Goal: Understand process/instructions: Learn about a topic

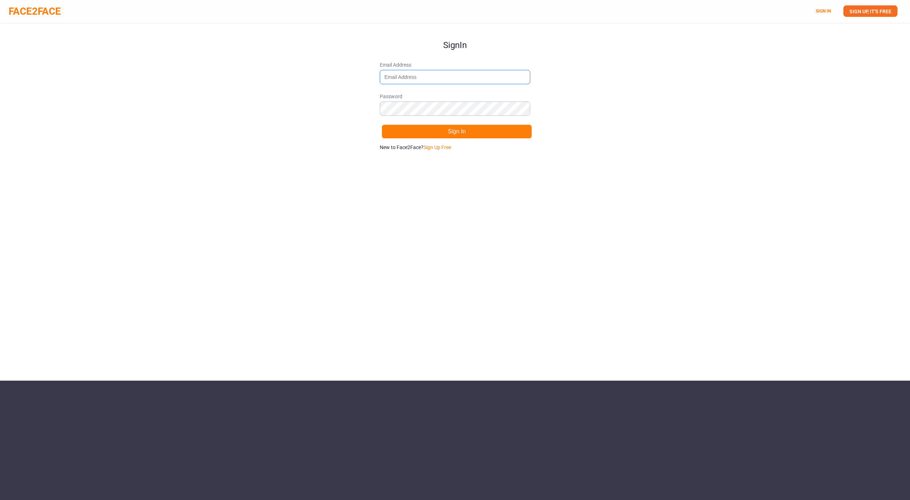
click at [432, 74] on input "Email Address" at bounding box center [455, 77] width 150 height 14
click at [0, 380] on com-1password-button at bounding box center [0, 380] width 0 height 0
type input "alexwgordon@gmail.com"
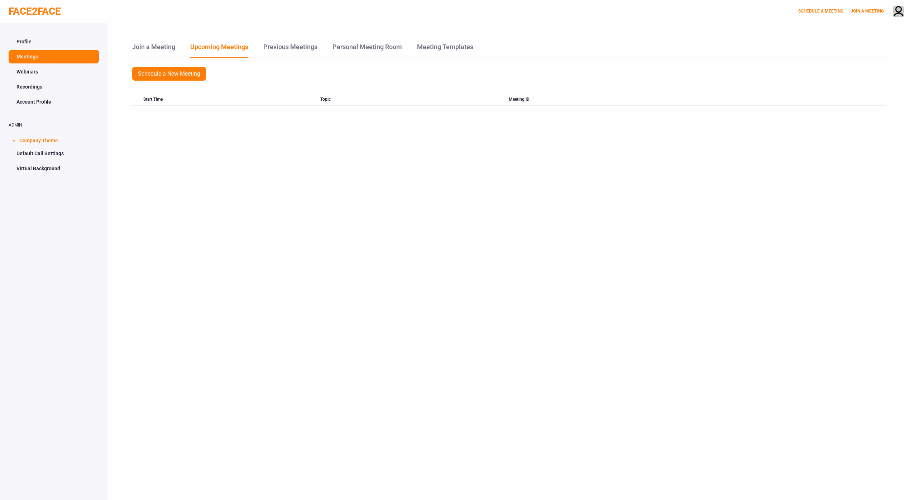
click at [604, 169] on div "Join a Meeting Upcoming Meetings Previous Meetings Personal Meeting Room Meetin…" at bounding box center [508, 273] width 802 height 500
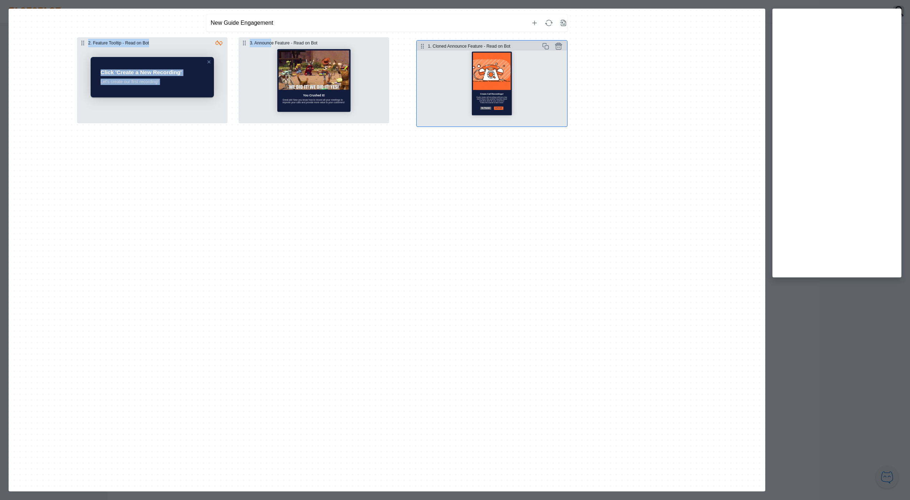
drag, startPoint x: 83, startPoint y: 42, endPoint x: 422, endPoint y: 45, distance: 339.2
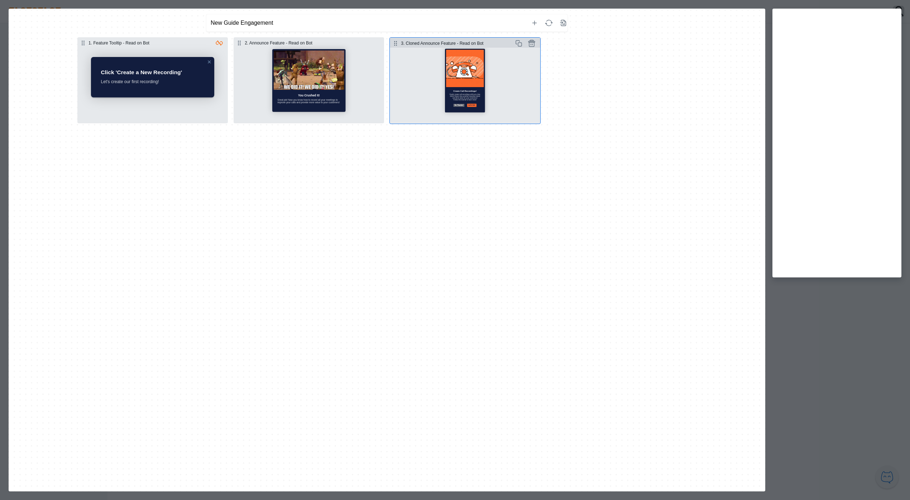
click at [400, 143] on div "1. Feature Tooltip - Read on Bot Click 'Create a New Recording' Let's create ou…" at bounding box center [387, 260] width 756 height 457
click at [373, 192] on div "1. Feature Tooltip - Read on Bot Click 'Create a New Recording' Let's create ou…" at bounding box center [387, 260] width 756 height 457
click at [151, 85] on button "Select step" at bounding box center [152, 85] width 150 height 76
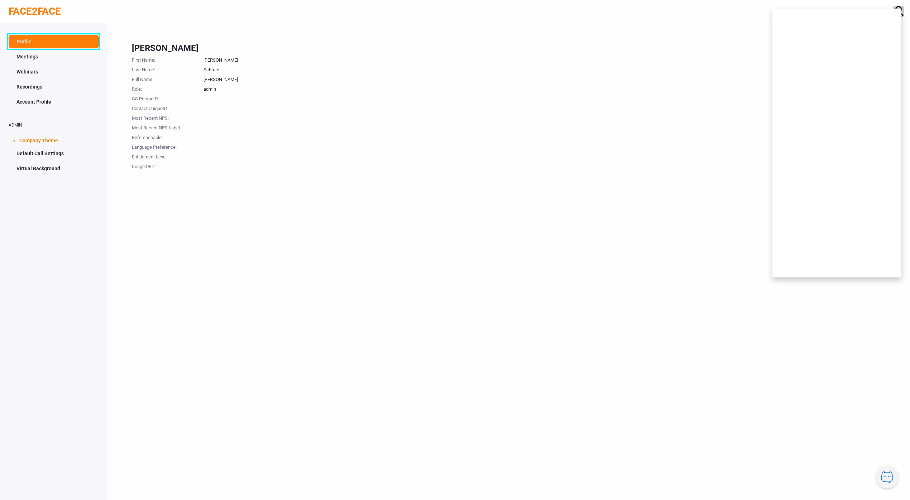
click at [67, 43] on link "Profile" at bounding box center [54, 42] width 90 height 14
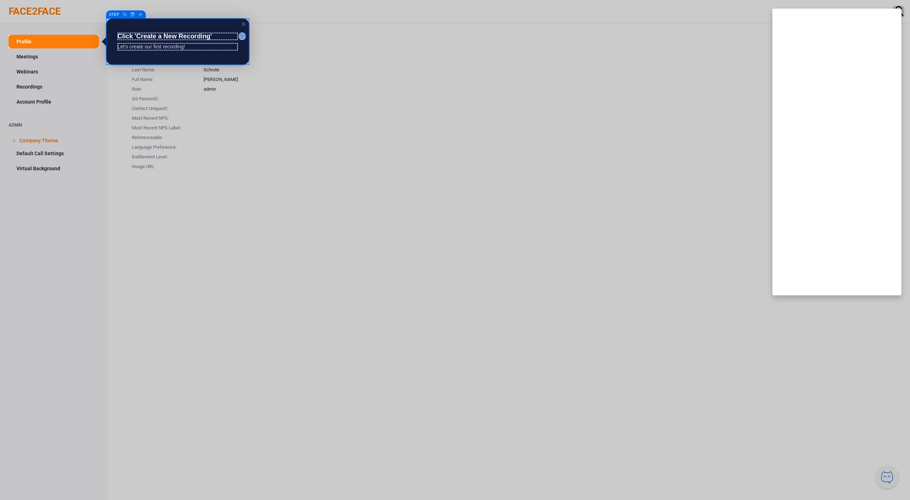
click at [213, 35] on p "Click 'Create a New Recording'" at bounding box center [177, 37] width 120 height 8
drag, startPoint x: 224, startPoint y: 38, endPoint x: 115, endPoint y: 35, distance: 108.6
click at [115, 35] on section "Bold Italic Underline Strikethrough Superscript Arial Arial [US_STATE] Impact T…" at bounding box center [177, 37] width 143 height 14
drag, startPoint x: 200, startPoint y: 44, endPoint x: 122, endPoint y: 45, distance: 77.4
click at [122, 45] on p "Let's create our first recording!" at bounding box center [177, 47] width 120 height 8
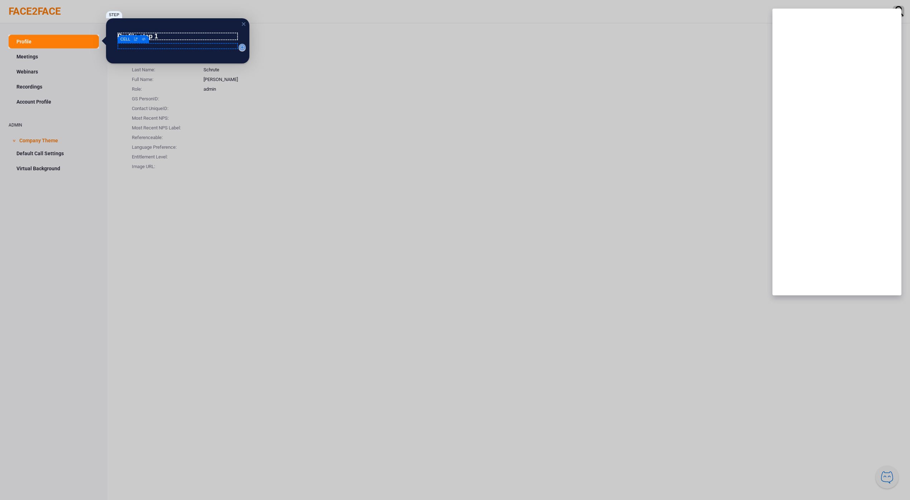
click at [127, 46] on p "Somethi" at bounding box center [177, 46] width 120 height 6
click at [156, 46] on p "Somsethi" at bounding box center [177, 46] width 120 height 6
click at [203, 53] on p "​" at bounding box center [177, 52] width 120 height 6
click at [196, 56] on p "​" at bounding box center [177, 58] width 120 height 6
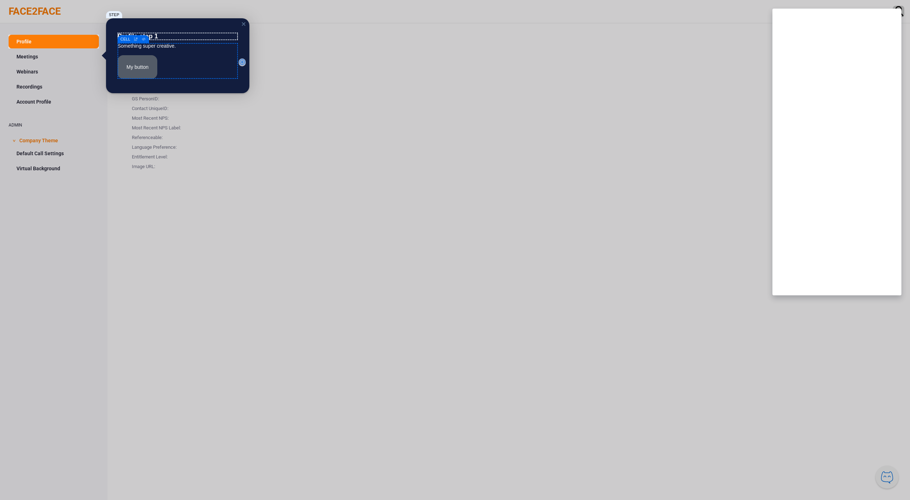
click at [181, 56] on p "My button" at bounding box center [177, 67] width 120 height 24
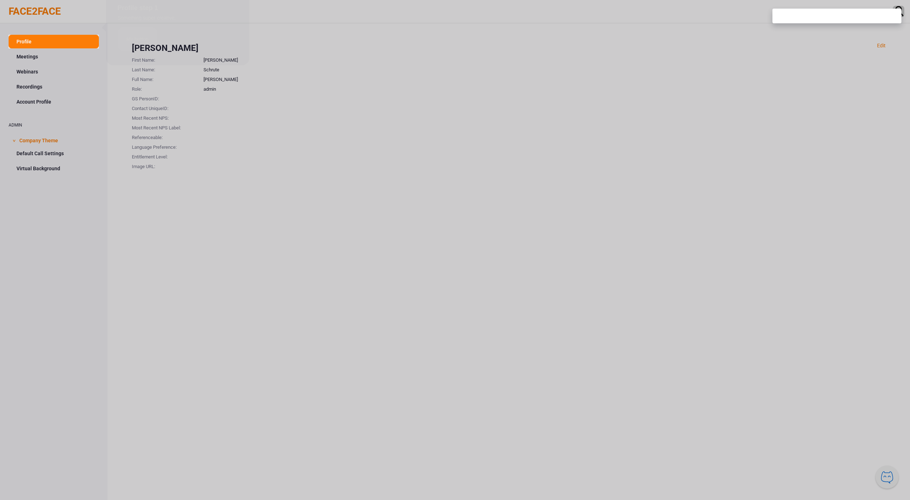
click at [55, 41] on link "Profile" at bounding box center [54, 42] width 90 height 14
click at [23, 42] on link "Profile" at bounding box center [54, 42] width 90 height 14
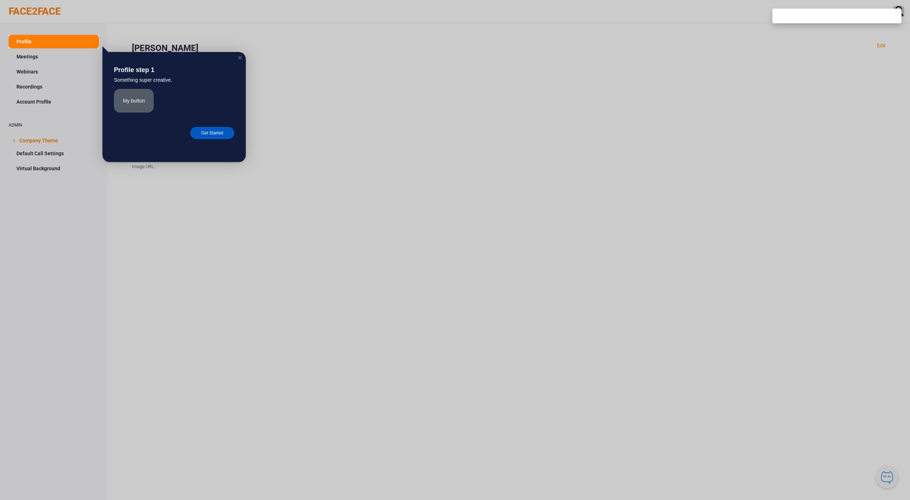
click at [215, 138] on div "Get Started" at bounding box center [212, 133] width 44 height 12
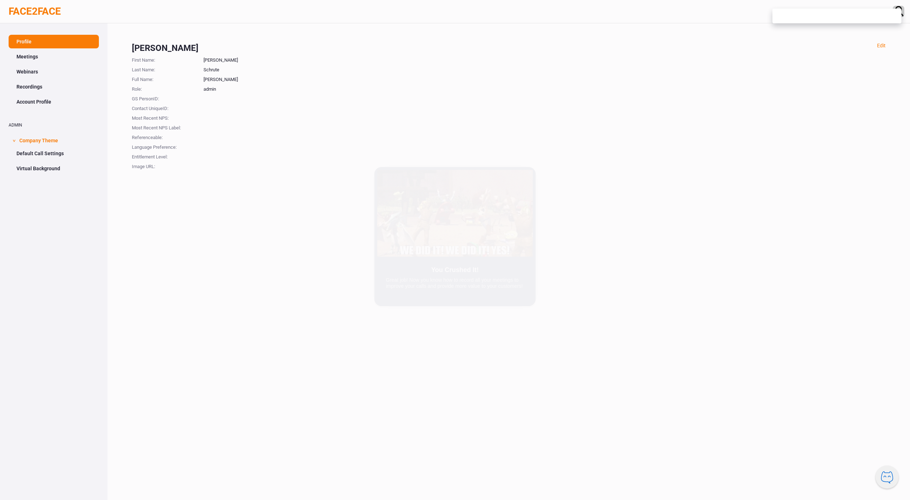
click at [530, 186] on div "close" at bounding box center [530, 186] width 6 height 6
